Goal: Transaction & Acquisition: Purchase product/service

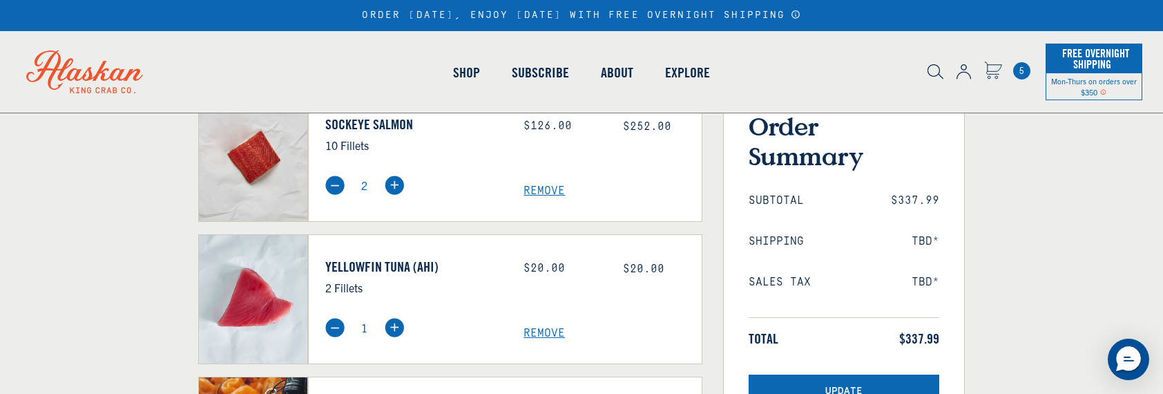
scroll to position [138, 0]
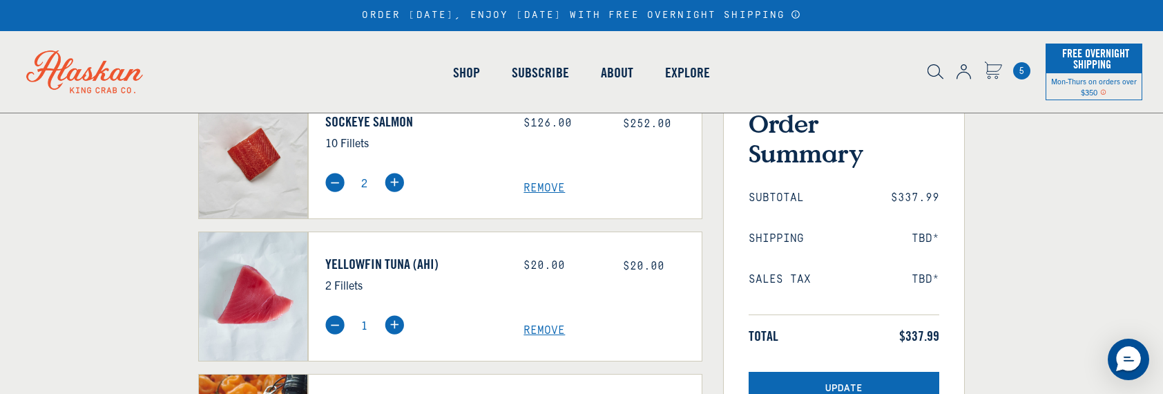
click at [543, 324] on span "Remove" at bounding box center [612, 330] width 178 height 13
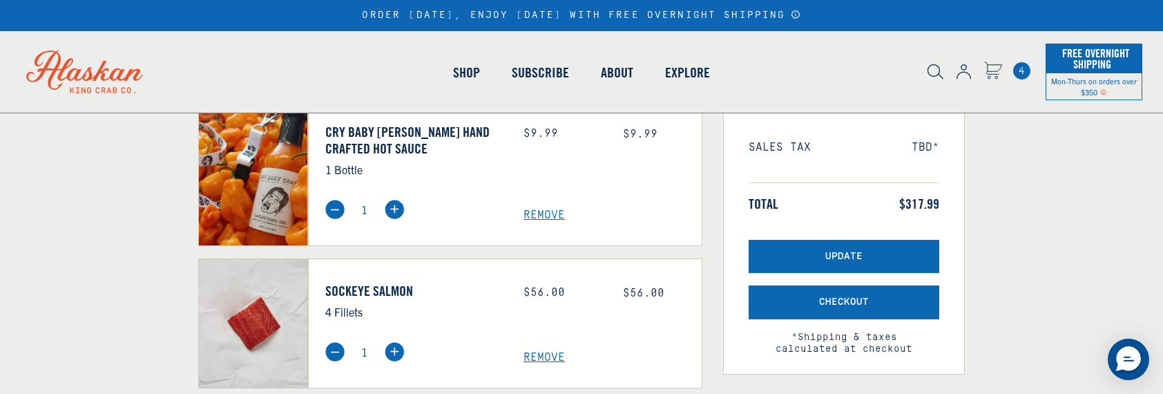
scroll to position [276, 0]
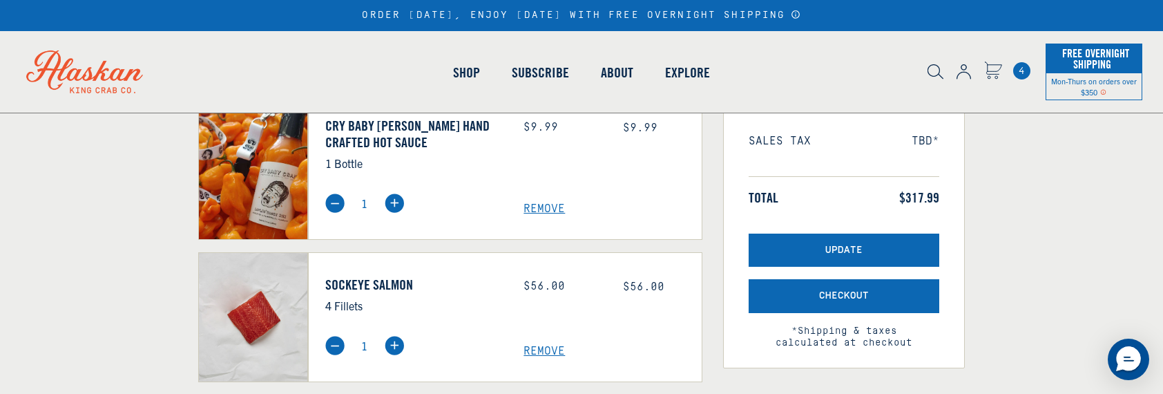
click at [551, 208] on span "Remove" at bounding box center [612, 208] width 178 height 13
